Goal: Check status

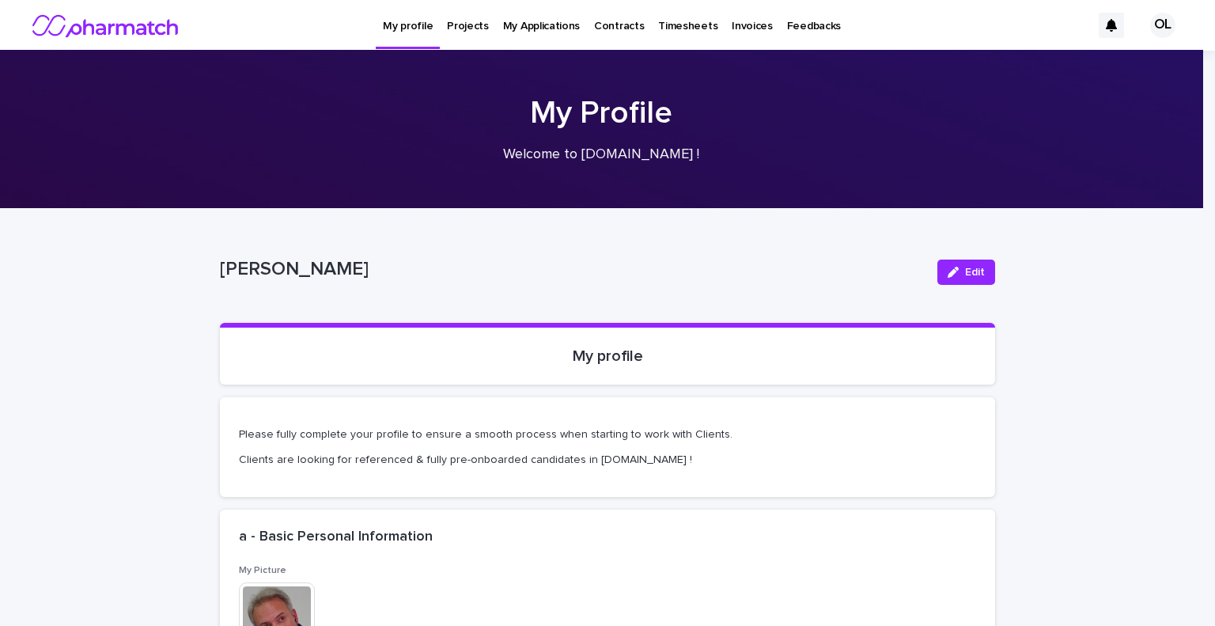
click at [471, 26] on p "Projects" at bounding box center [468, 16] width 42 height 33
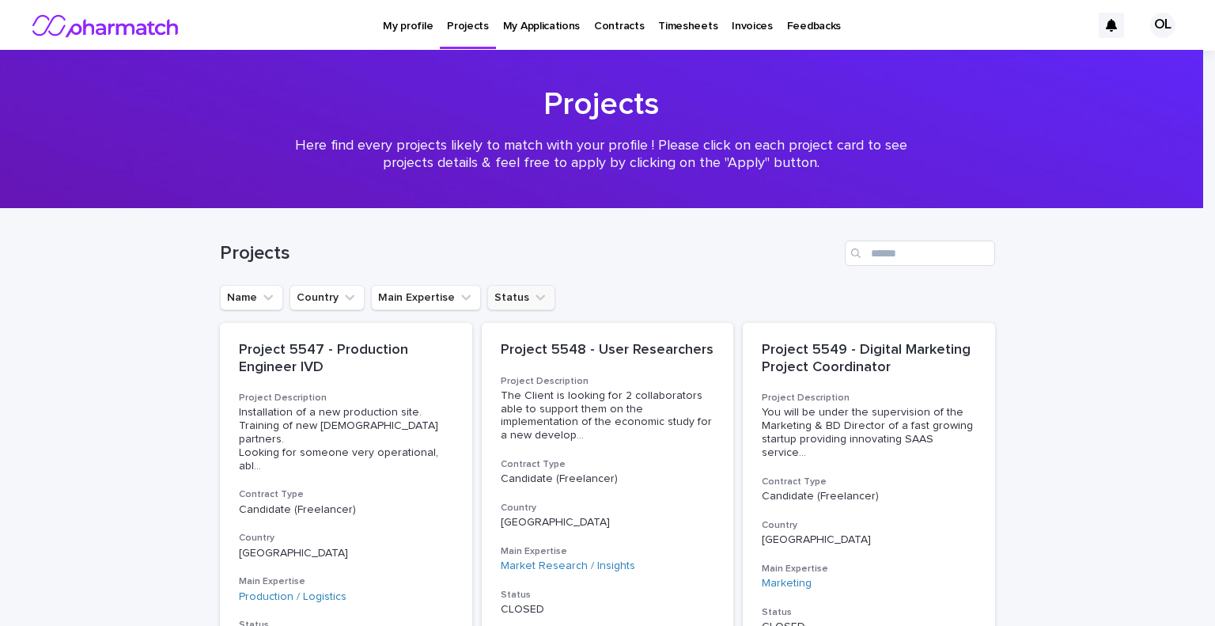
click at [490, 295] on button "Status" at bounding box center [521, 297] width 68 height 25
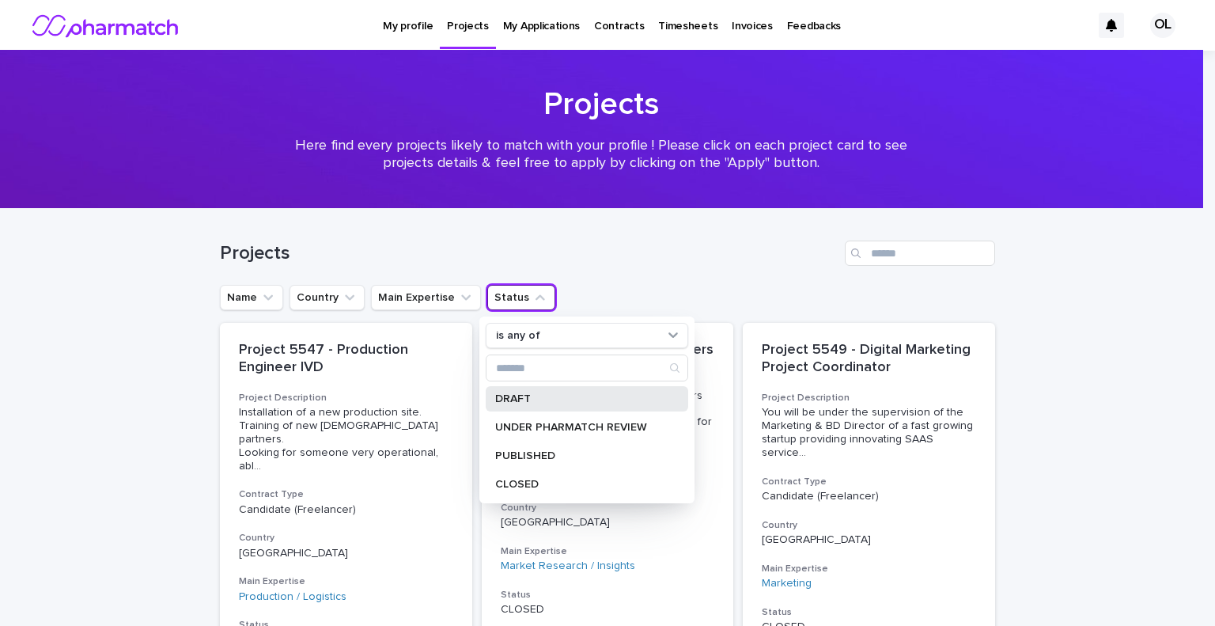
click at [506, 399] on p "DRAFT" at bounding box center [579, 398] width 168 height 11
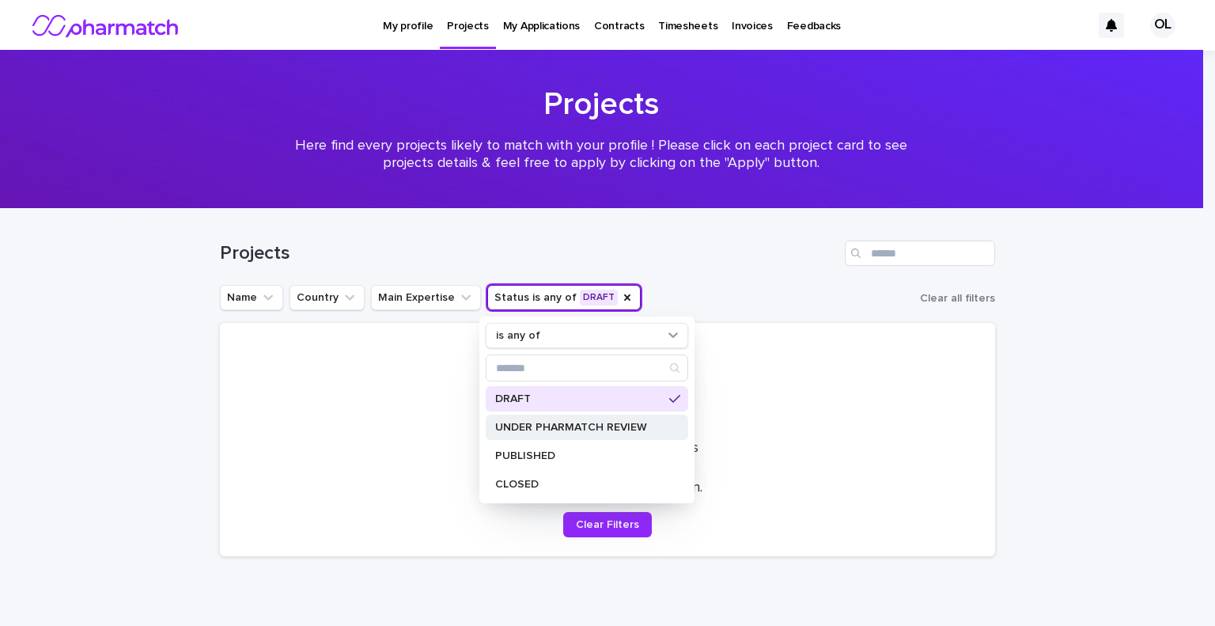
click at [516, 418] on div "UNDER PHARMATCH REVIEW" at bounding box center [587, 426] width 202 height 25
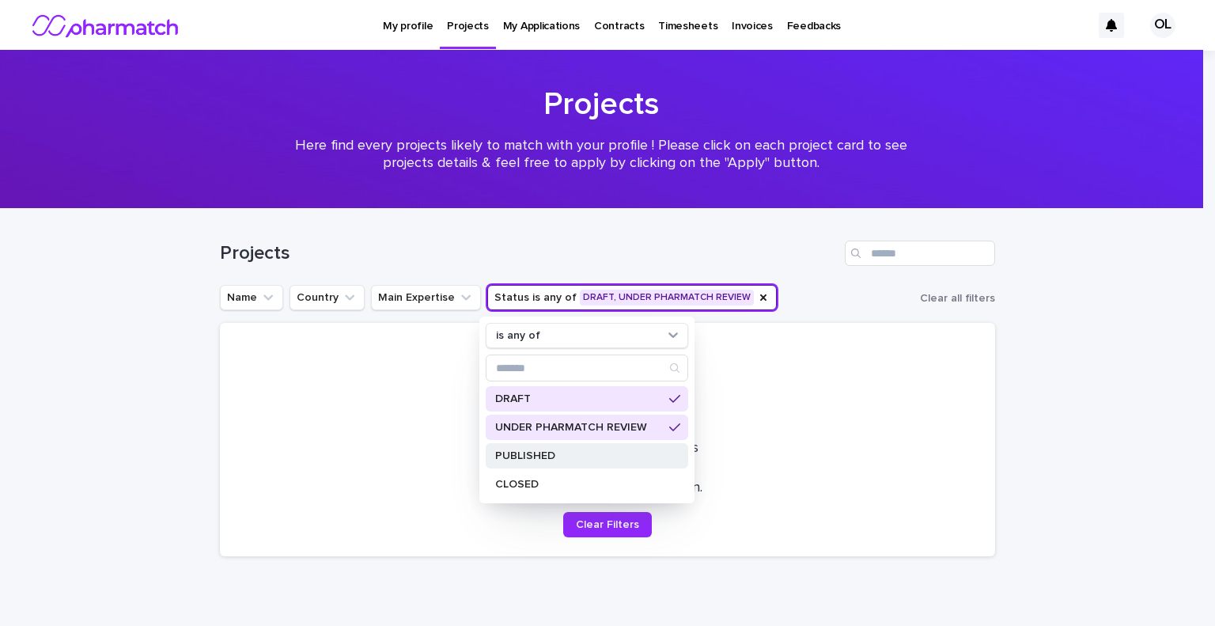
click at [515, 448] on div "PUBLISHED" at bounding box center [587, 455] width 202 height 25
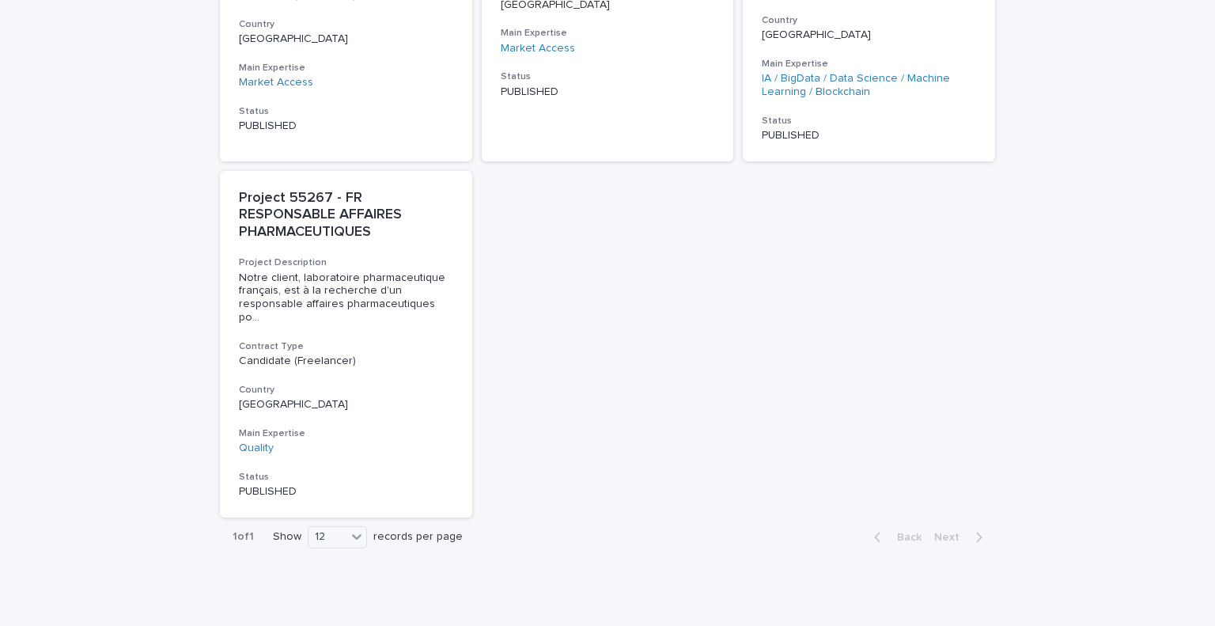
scroll to position [879, 0]
